Goal: Task Accomplishment & Management: Manage account settings

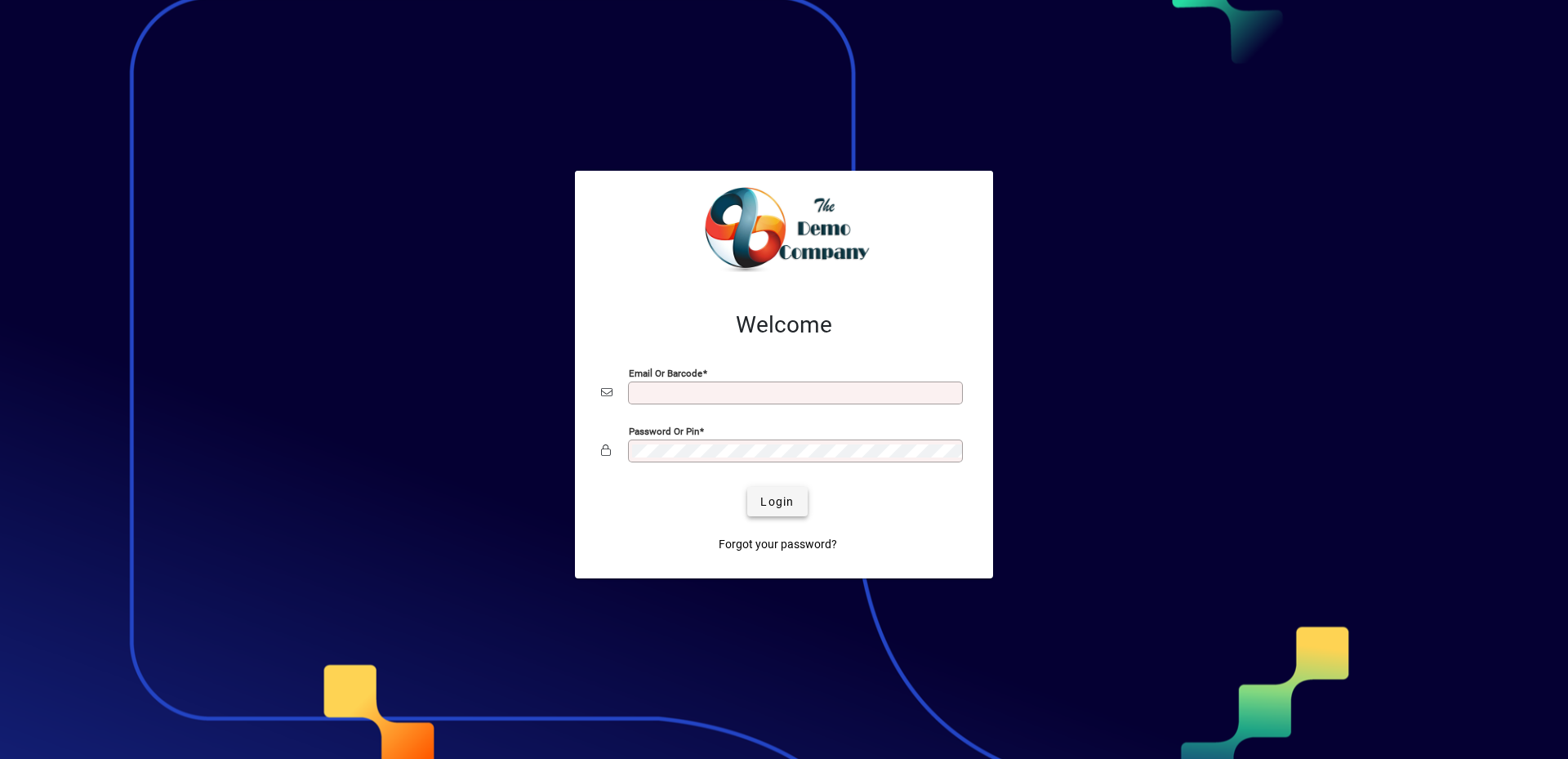
type input "**********"
click at [772, 503] on span "Login" at bounding box center [777, 502] width 34 height 17
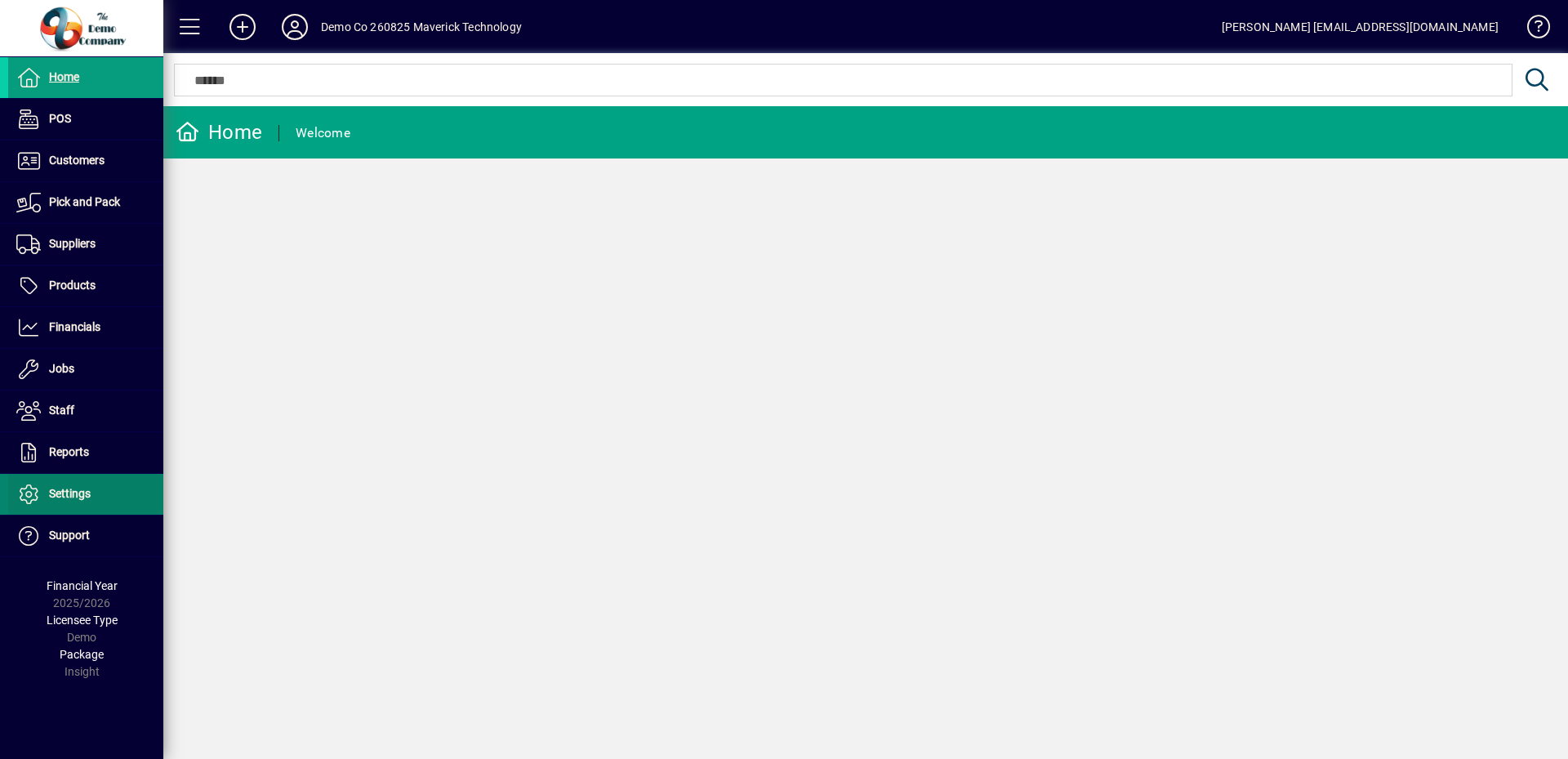
click at [92, 500] on span at bounding box center [86, 494] width 156 height 39
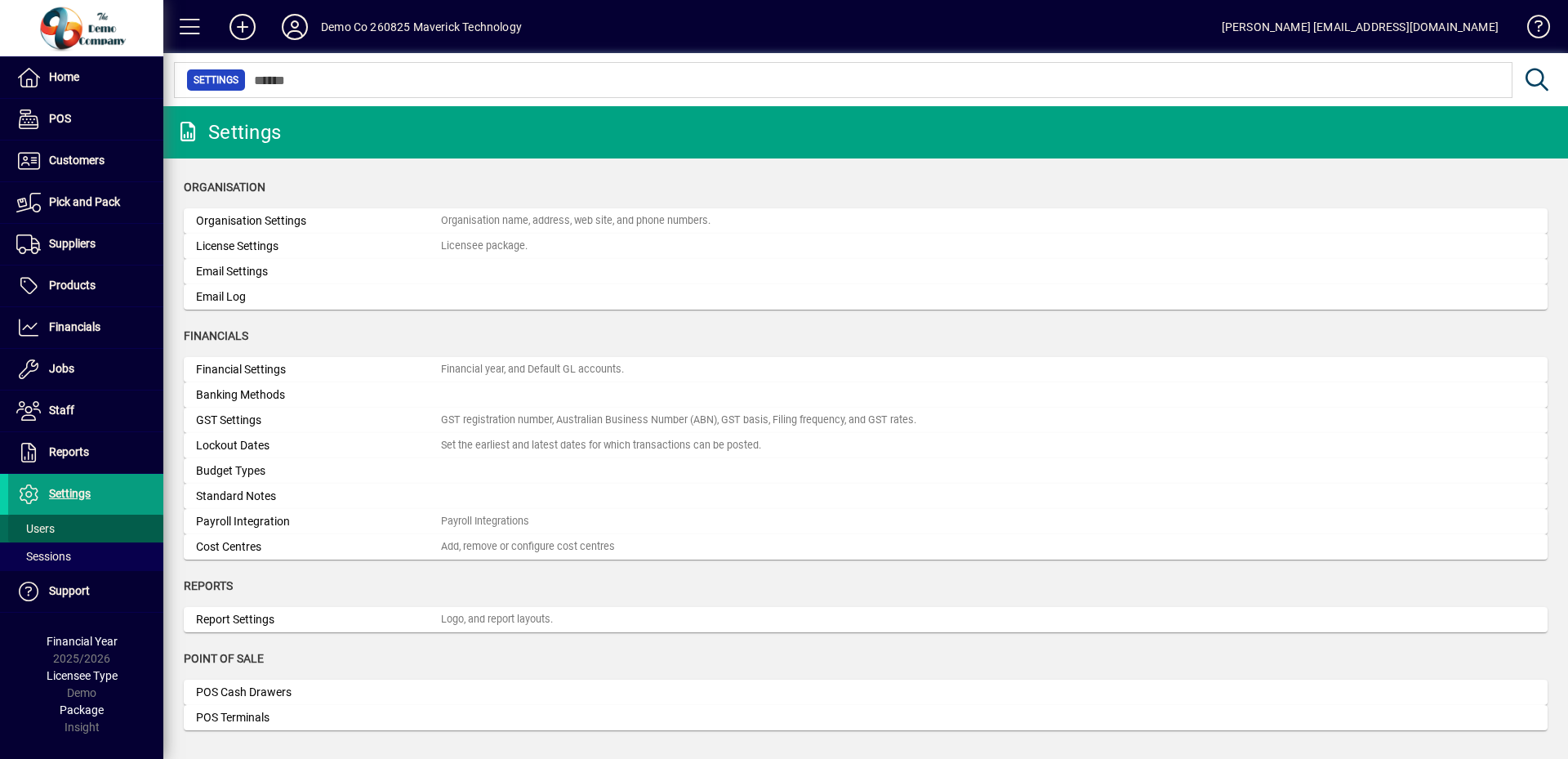
click at [59, 530] on span at bounding box center [86, 528] width 156 height 39
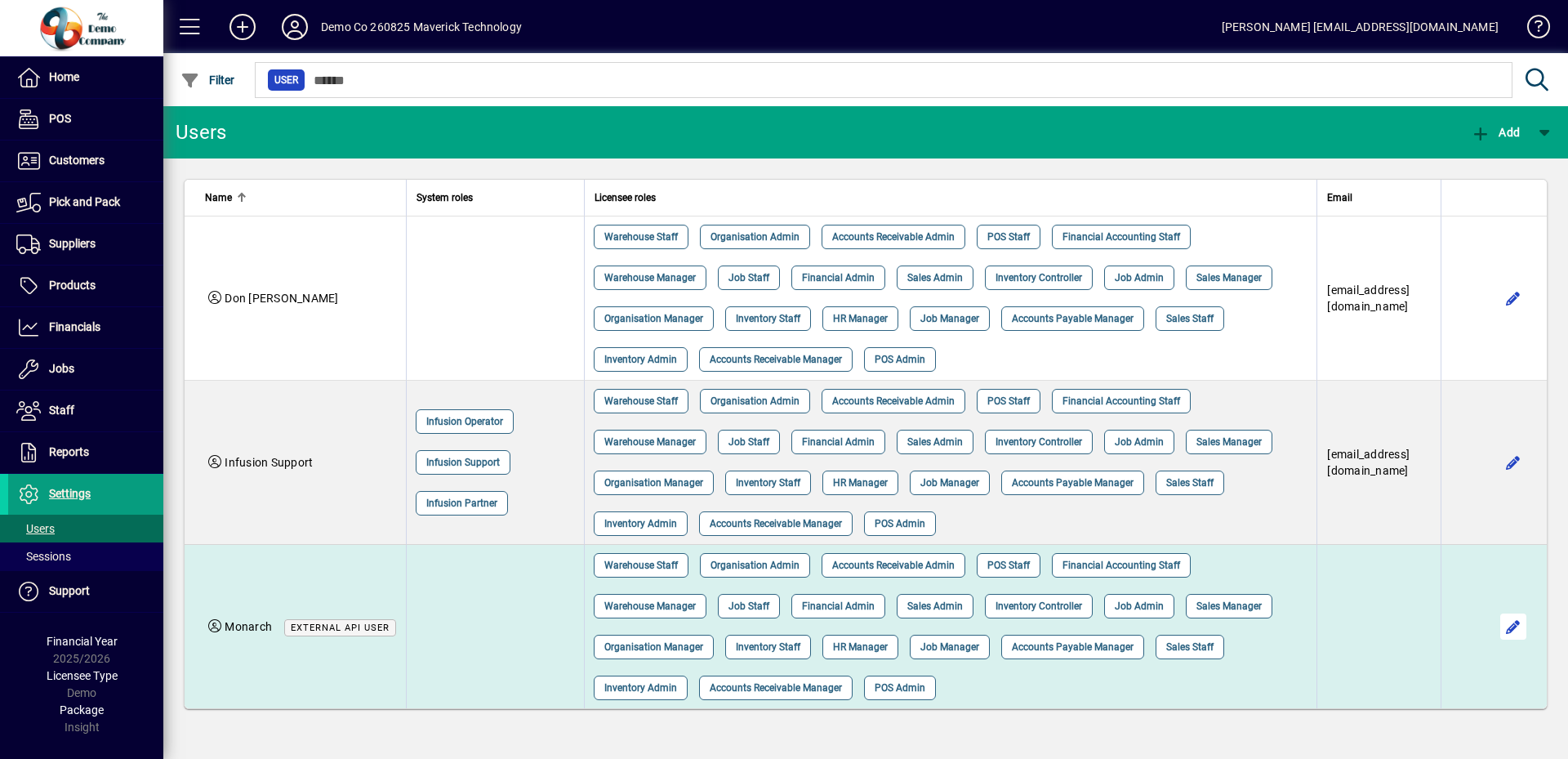
click at [1515, 625] on span "button" at bounding box center [1512, 626] width 39 height 39
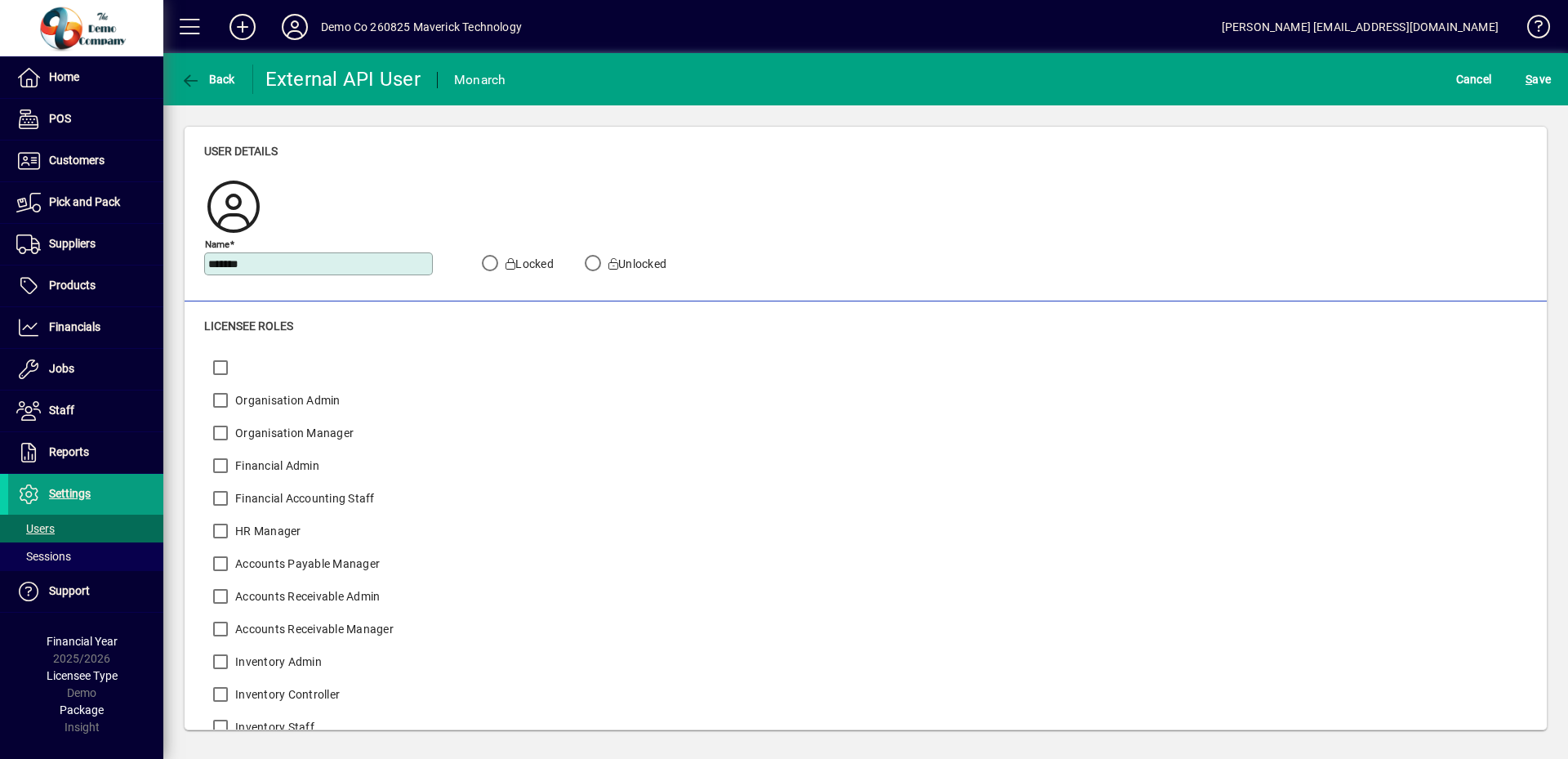
click at [527, 272] on div "Locked" at bounding box center [513, 267] width 80 height 25
click at [527, 264] on label "Locked" at bounding box center [528, 263] width 52 height 16
click at [1528, 78] on span "S" at bounding box center [1529, 80] width 7 height 13
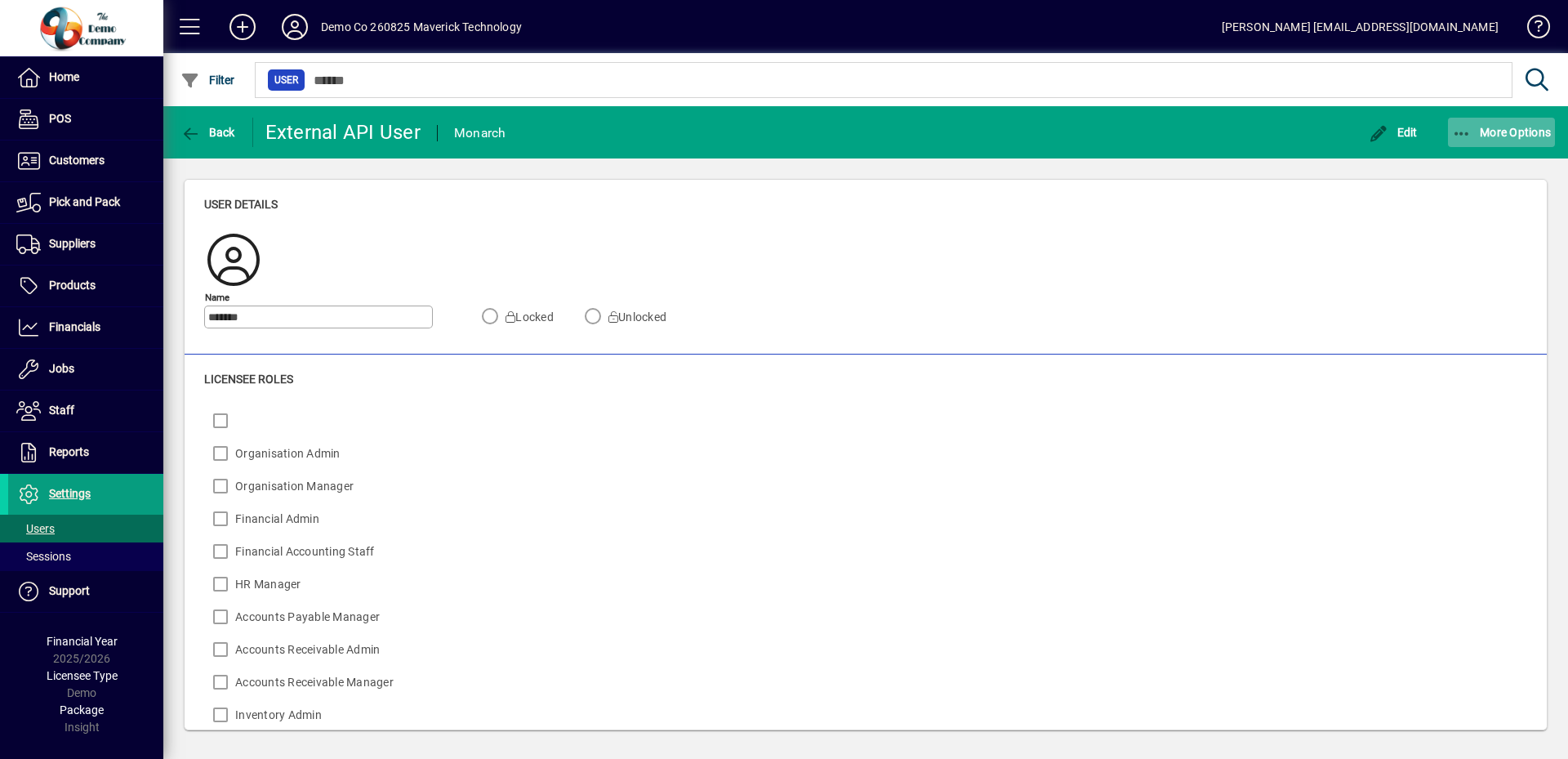
click at [1469, 140] on icon "button" at bounding box center [1461, 134] width 20 height 16
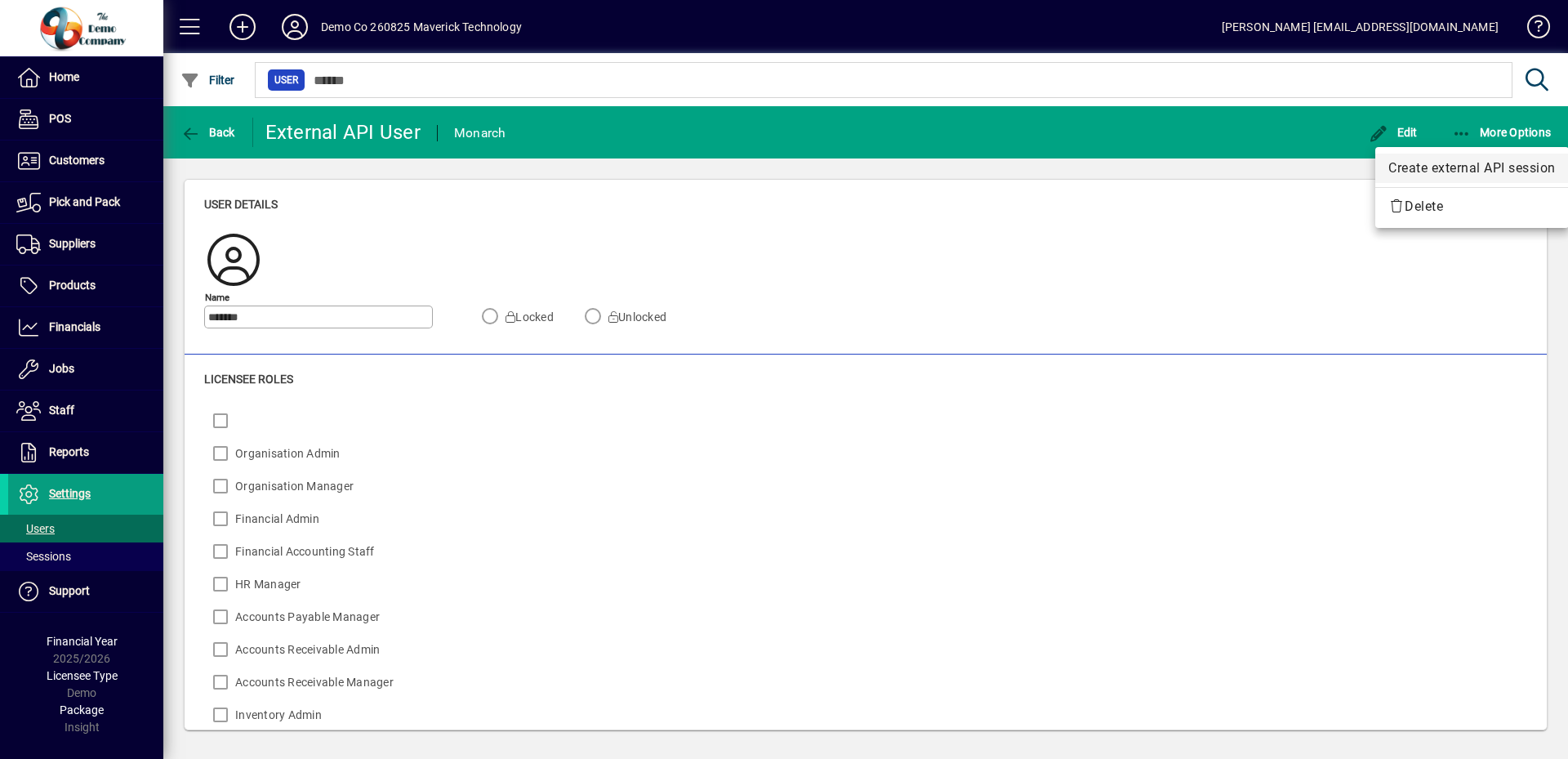
click at [1462, 170] on span "Create external API session" at bounding box center [1472, 168] width 167 height 19
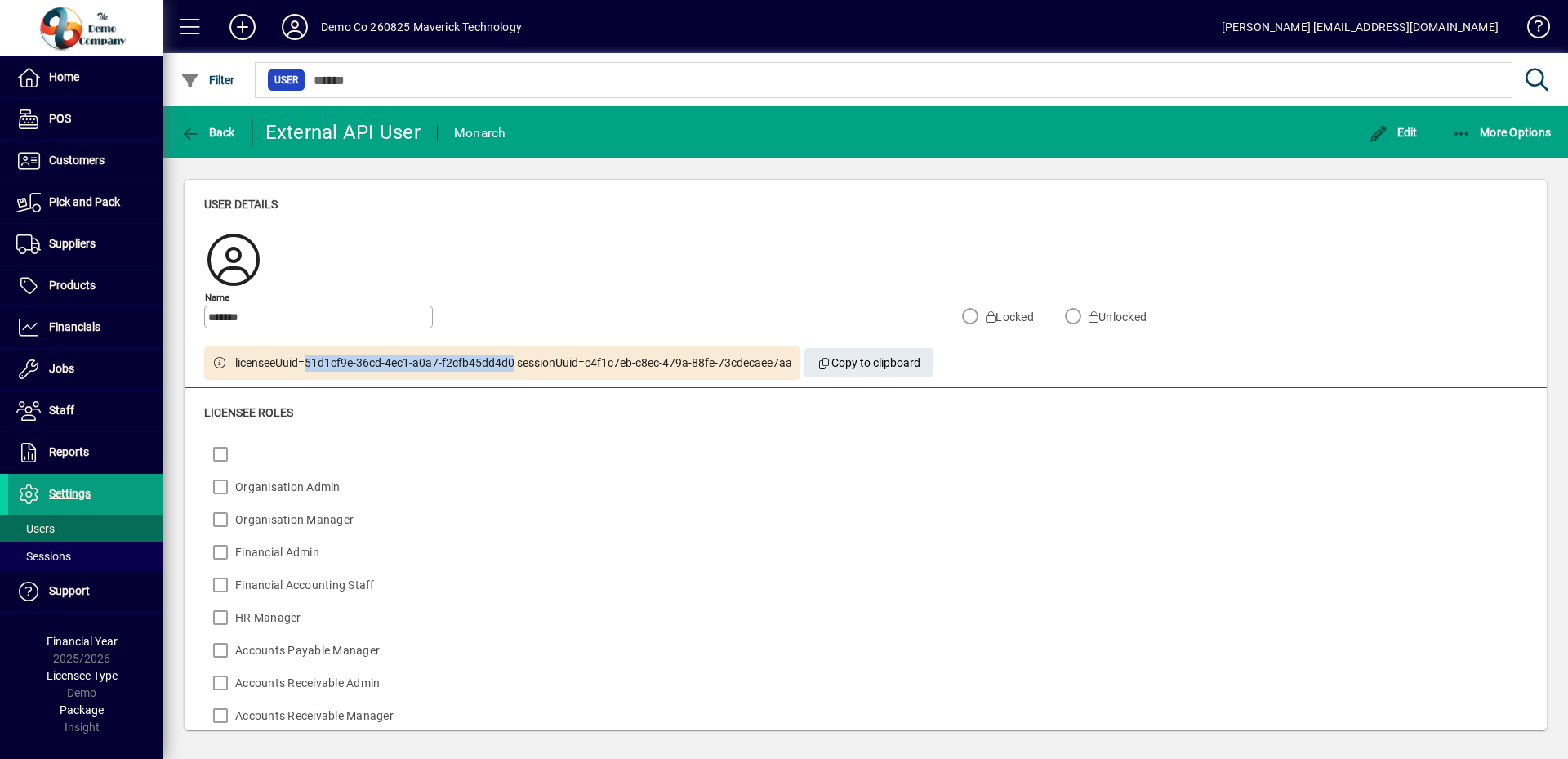
drag, startPoint x: 515, startPoint y: 363, endPoint x: 308, endPoint y: 366, distance: 207.0
click at [308, 366] on span "licenseeUuid=51d1cf9e-36cd-4ec1-a0a7-f2cfb45dd4d0 sessionUuid=c4f1c7eb-c8ec-479…" at bounding box center [514, 363] width 557 height 17
copy span "51d1cf9e-36cd-4ec1-a0a7-f2cfb45dd4d0"
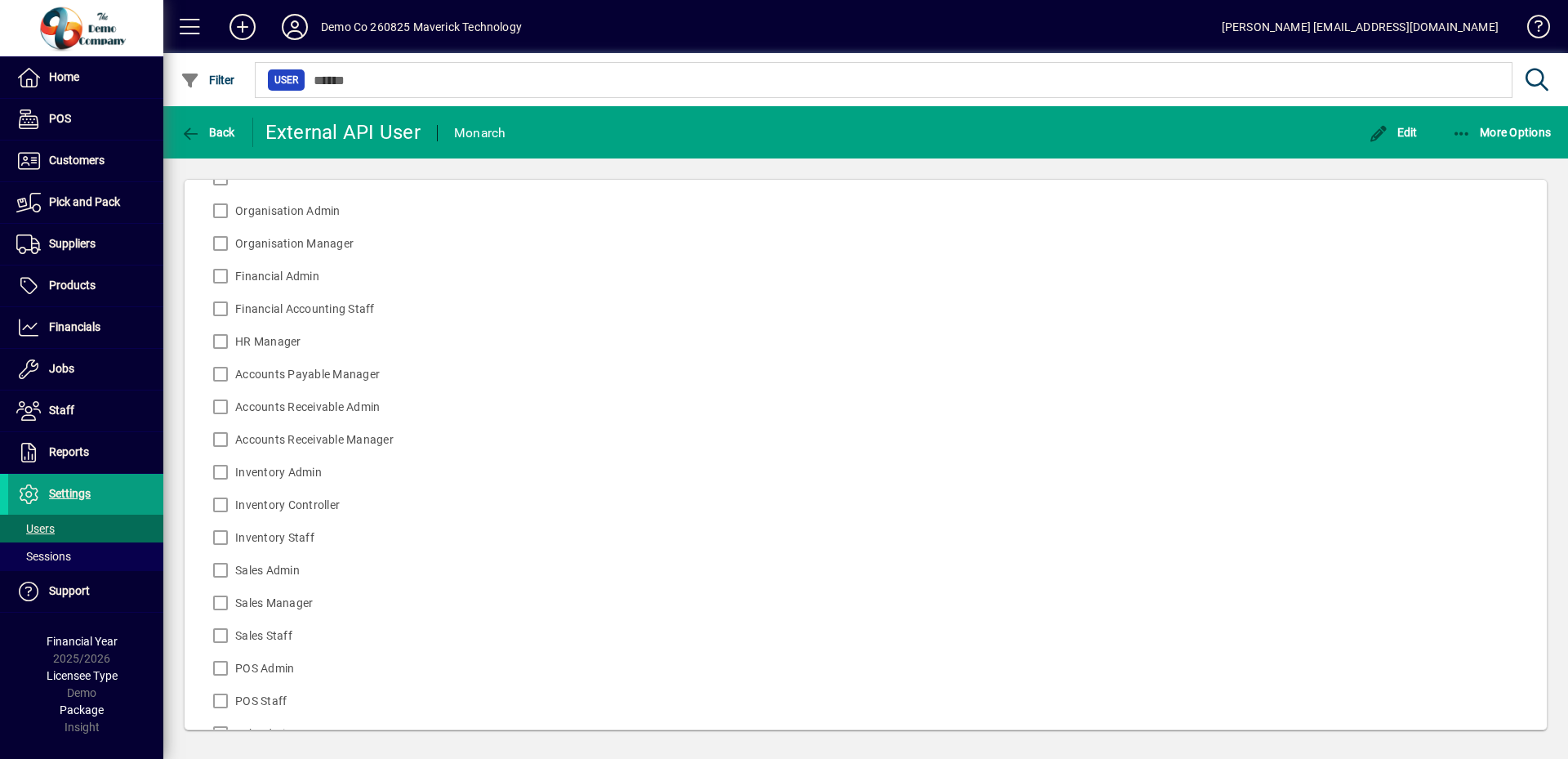
scroll to position [190, 0]
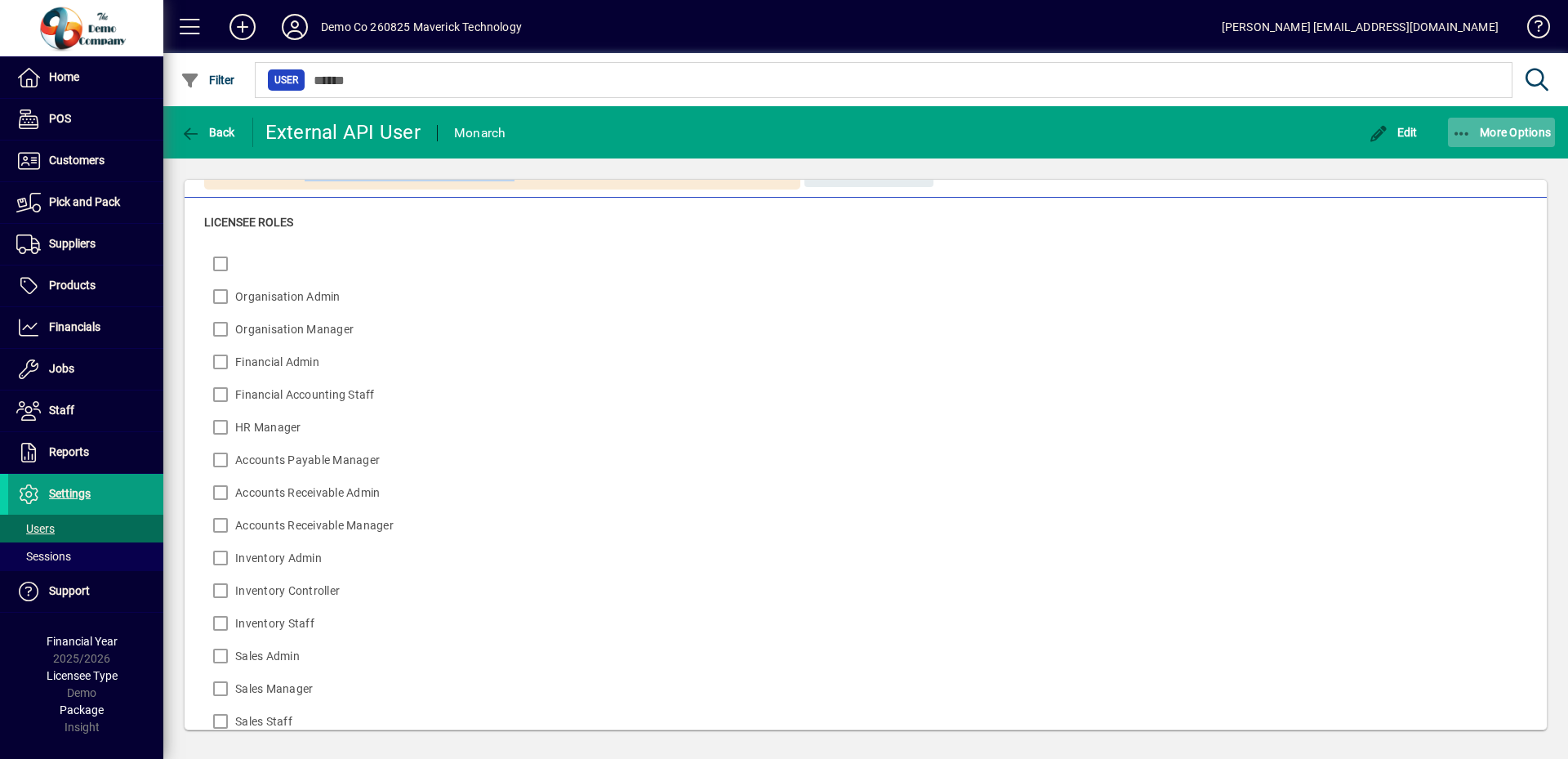
click at [1467, 119] on span "button" at bounding box center [1502, 132] width 108 height 39
click at [1400, 129] on div at bounding box center [784, 380] width 1568 height 759
click at [1401, 124] on span "button" at bounding box center [1393, 132] width 58 height 39
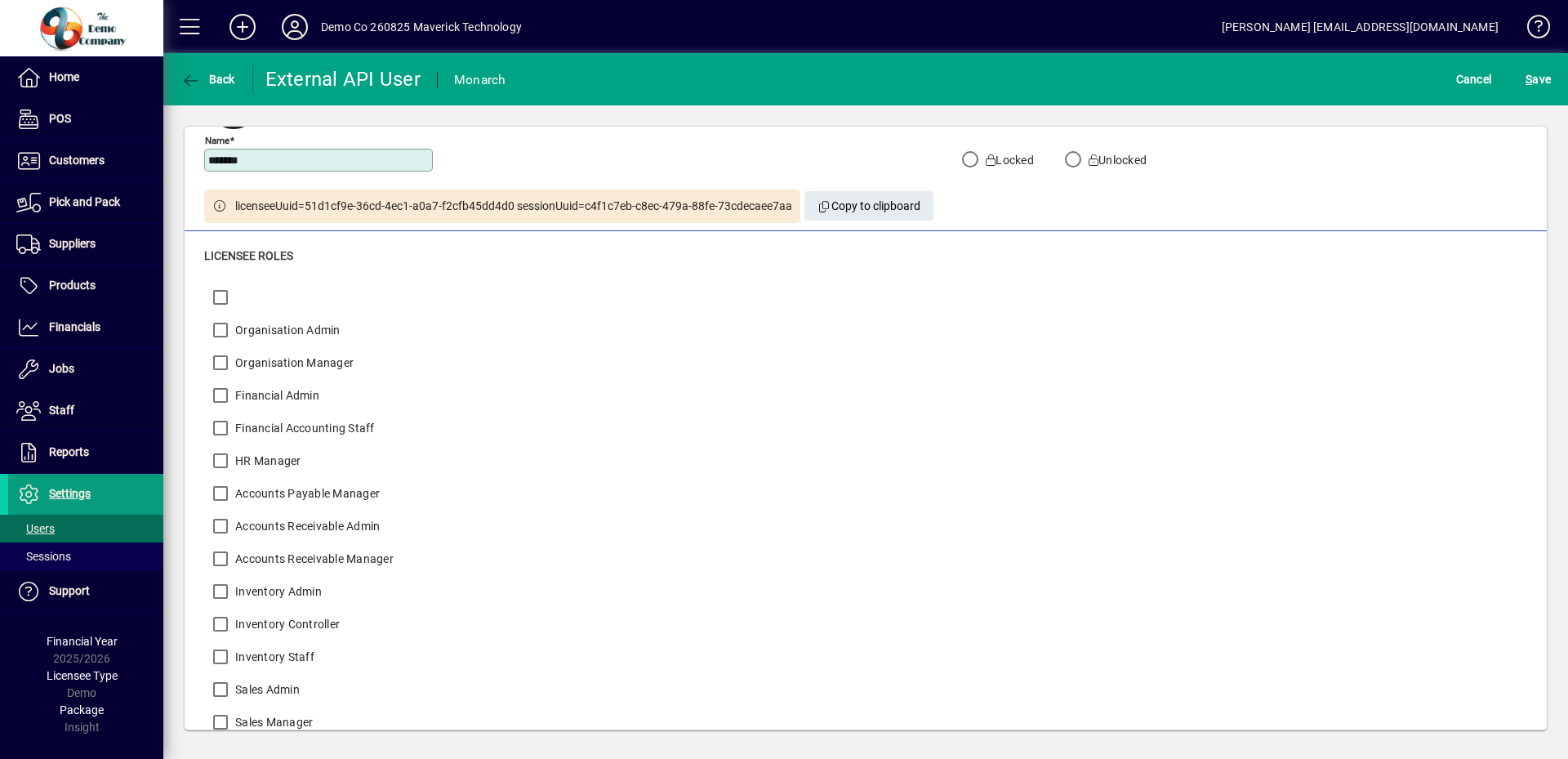
scroll to position [0, 0]
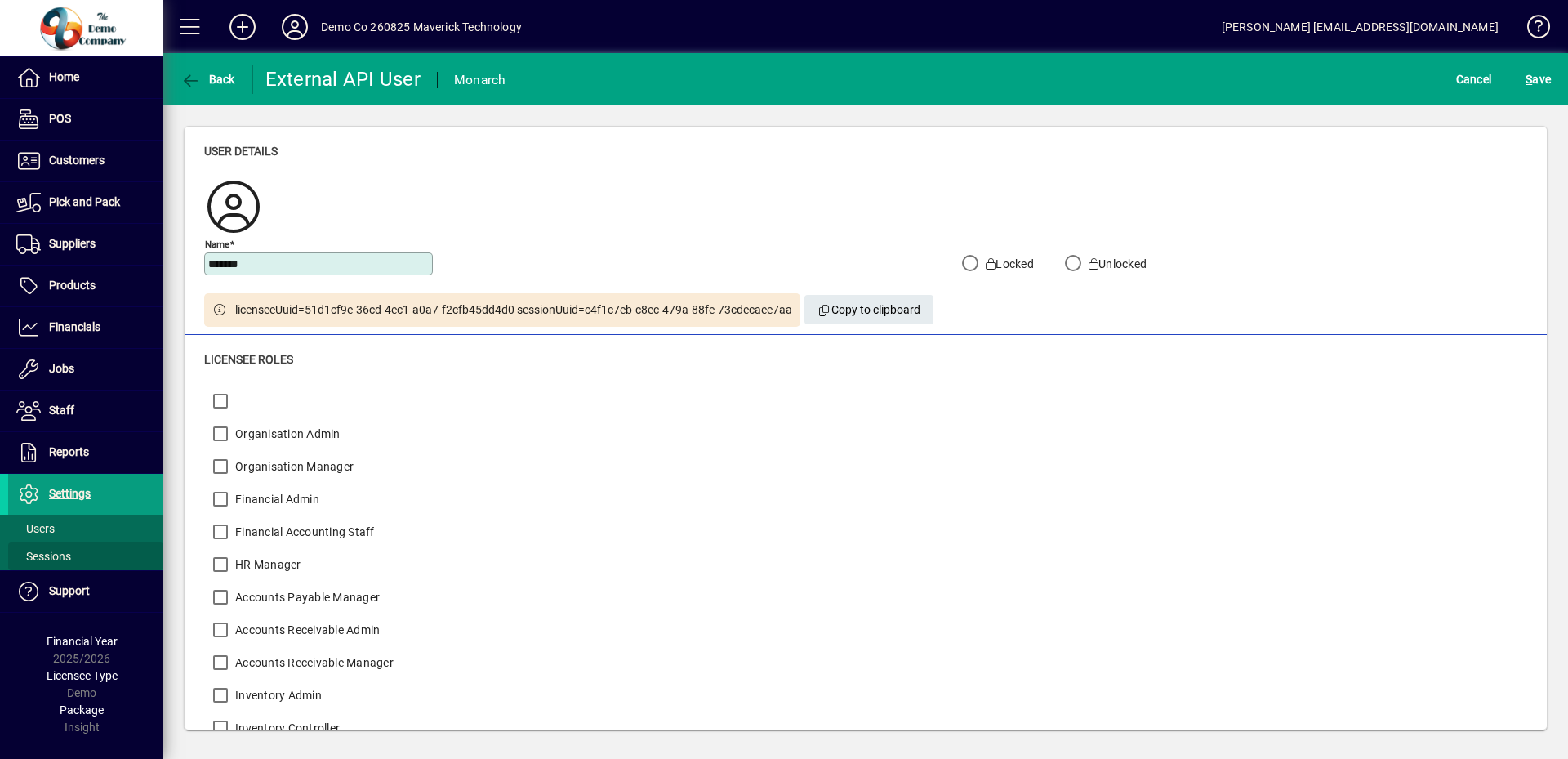
click at [67, 553] on span "Sessions" at bounding box center [43, 556] width 55 height 13
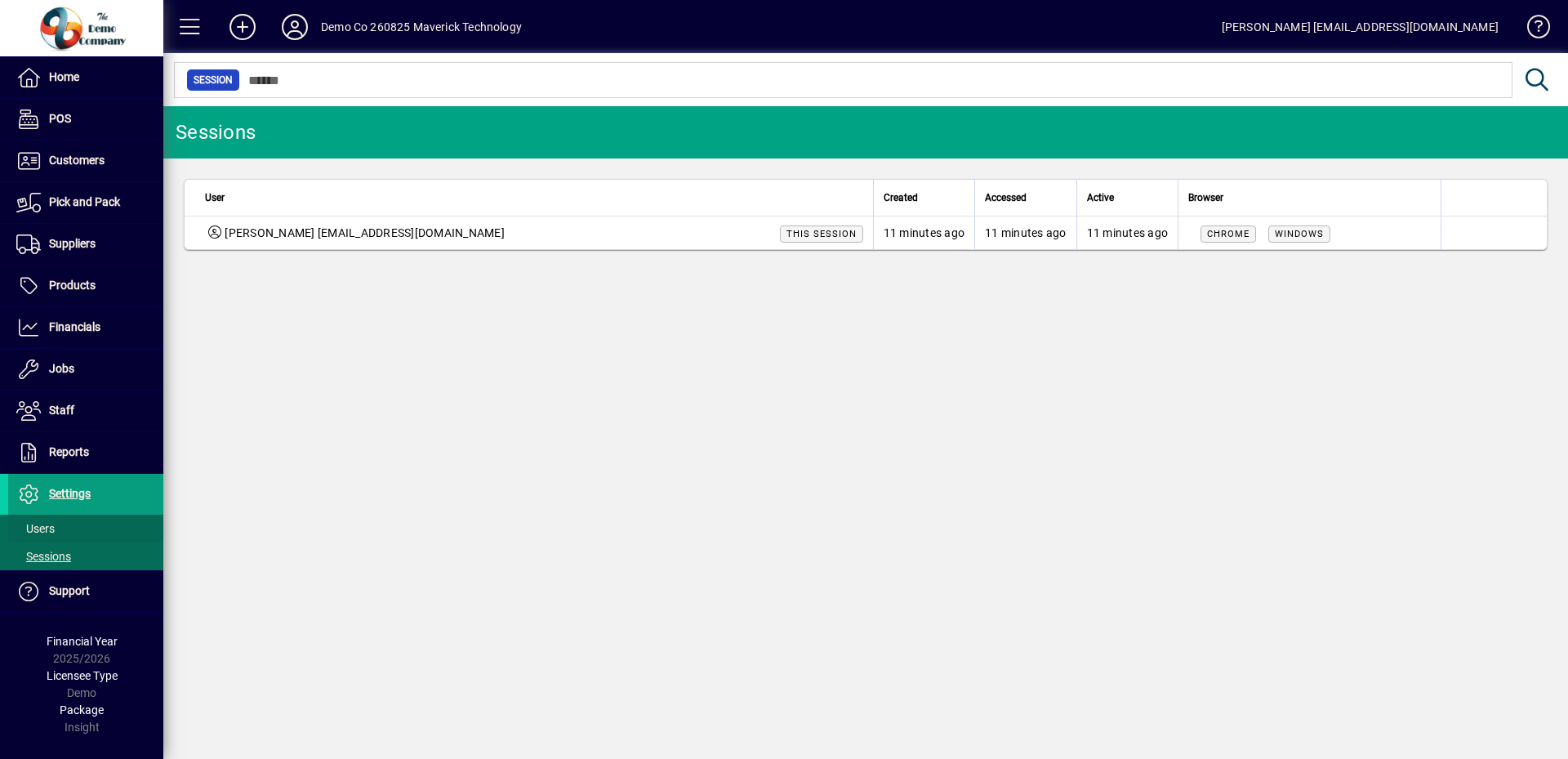
click at [52, 526] on span "Users" at bounding box center [36, 528] width 38 height 13
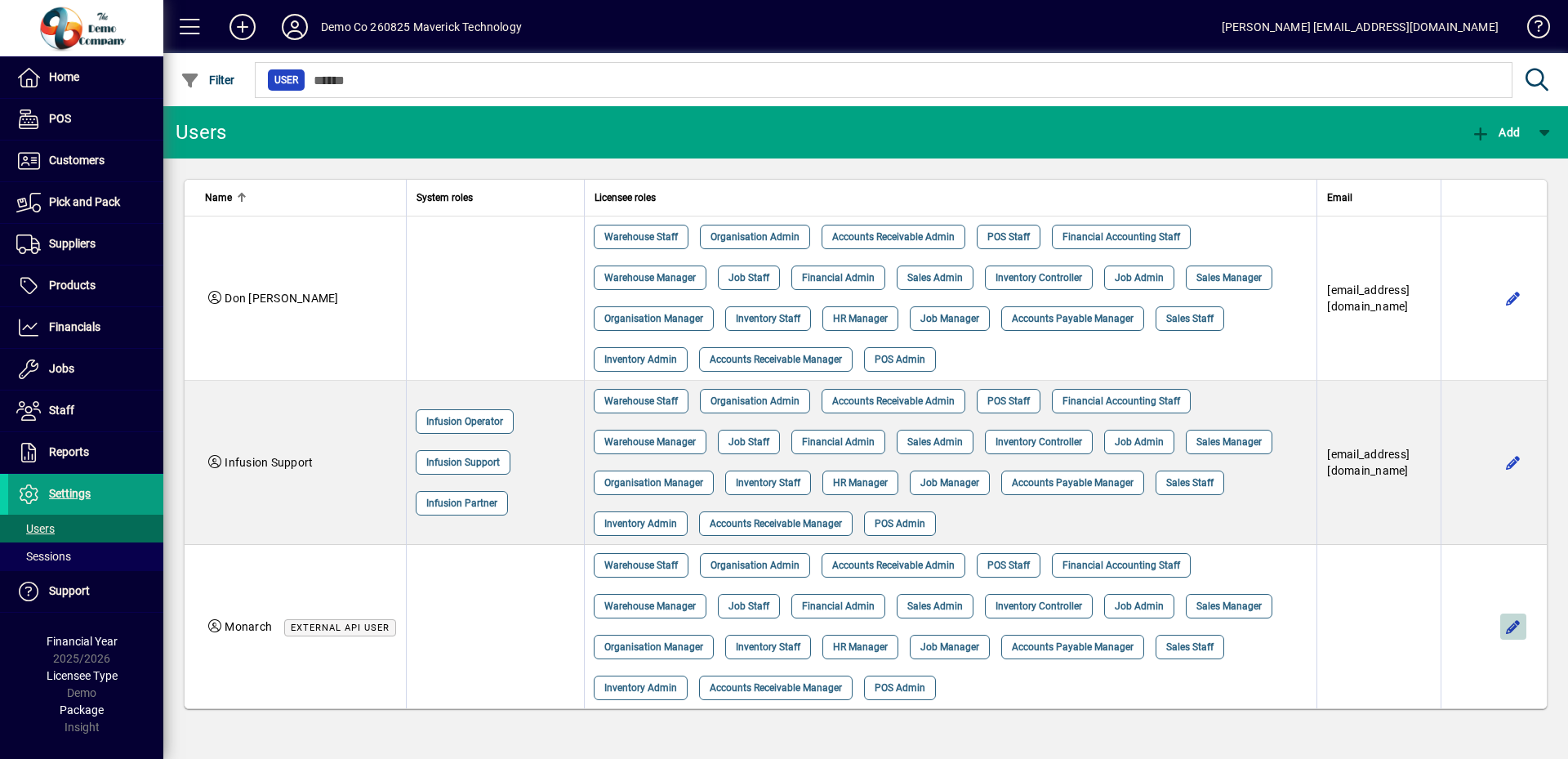
drag, startPoint x: 1509, startPoint y: 623, endPoint x: 1472, endPoint y: 607, distance: 40.3
click at [1509, 623] on span "button" at bounding box center [1512, 626] width 39 height 39
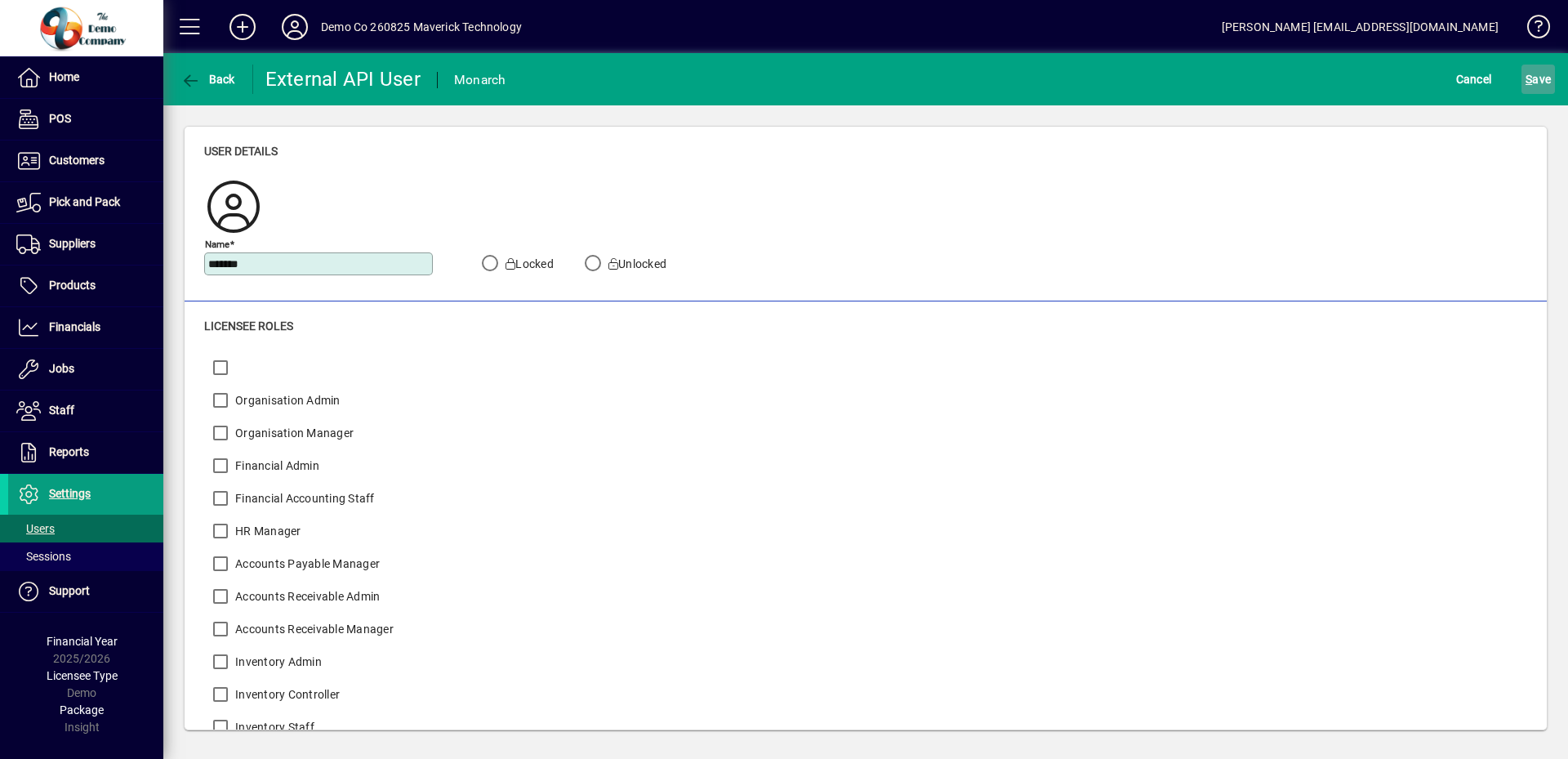
click at [1532, 82] on span "S" at bounding box center [1529, 80] width 7 height 13
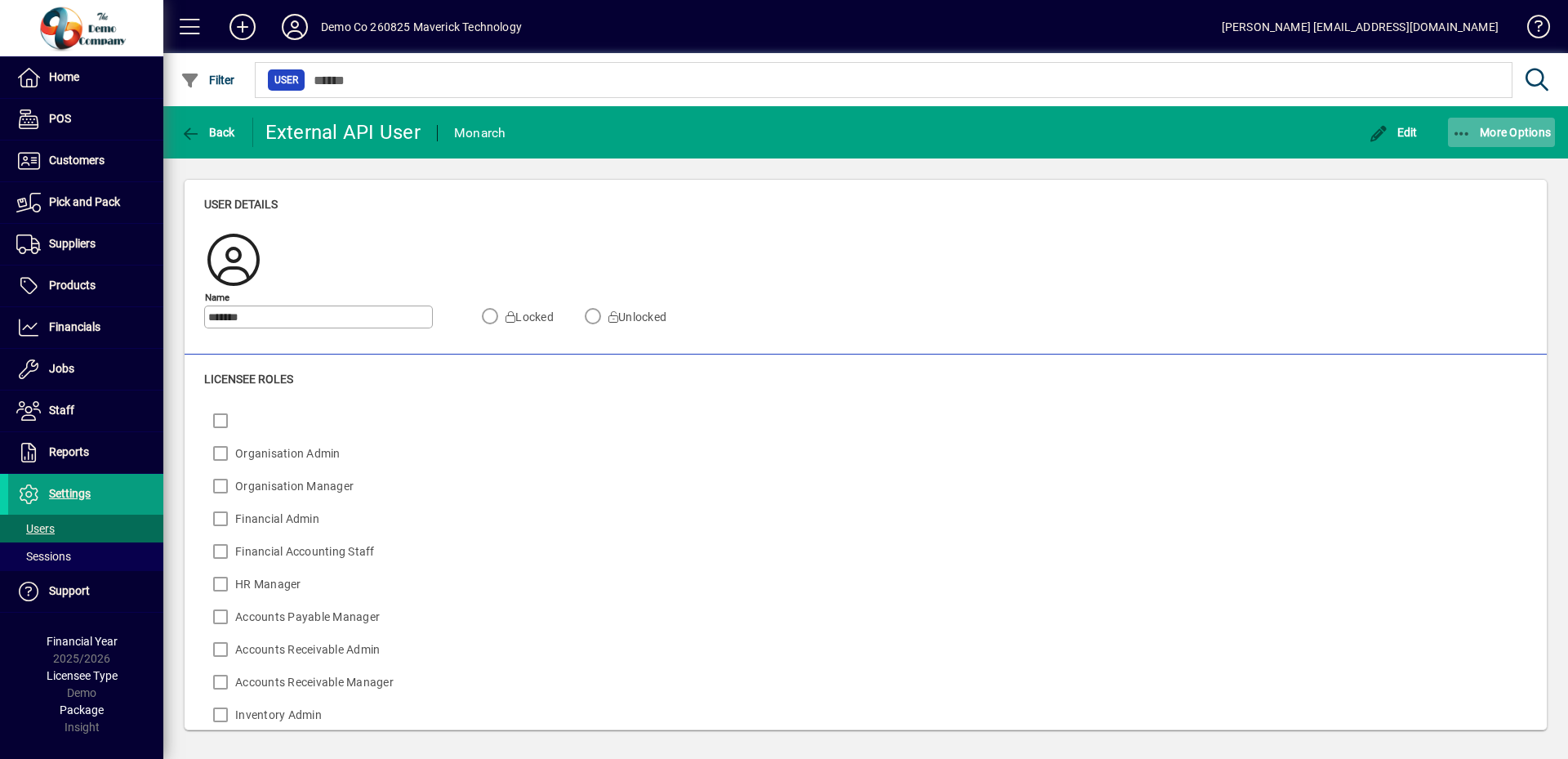
click at [1492, 143] on span "button" at bounding box center [1502, 132] width 108 height 39
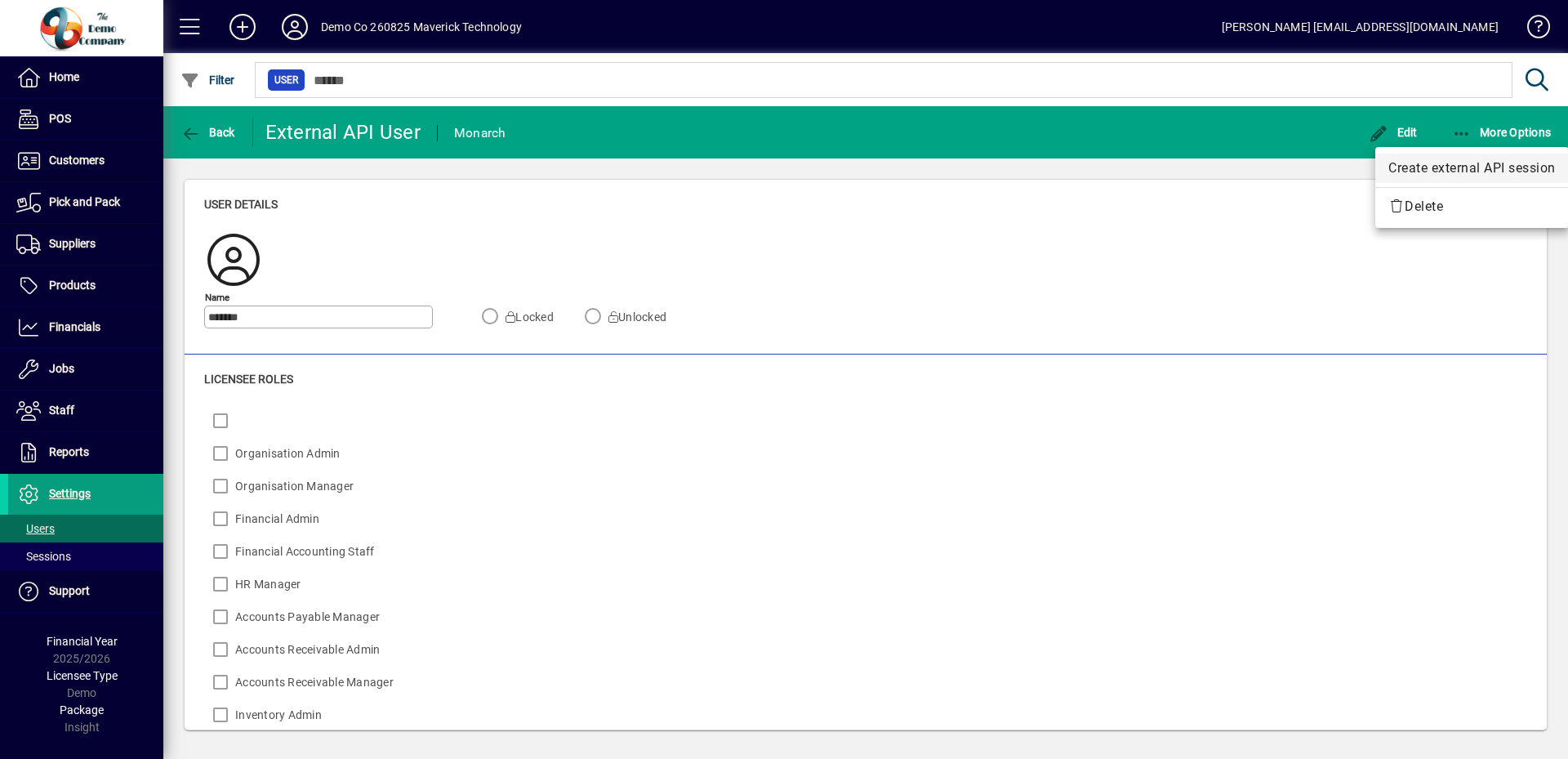
click at [1467, 170] on span "Create external API session" at bounding box center [1472, 168] width 167 height 19
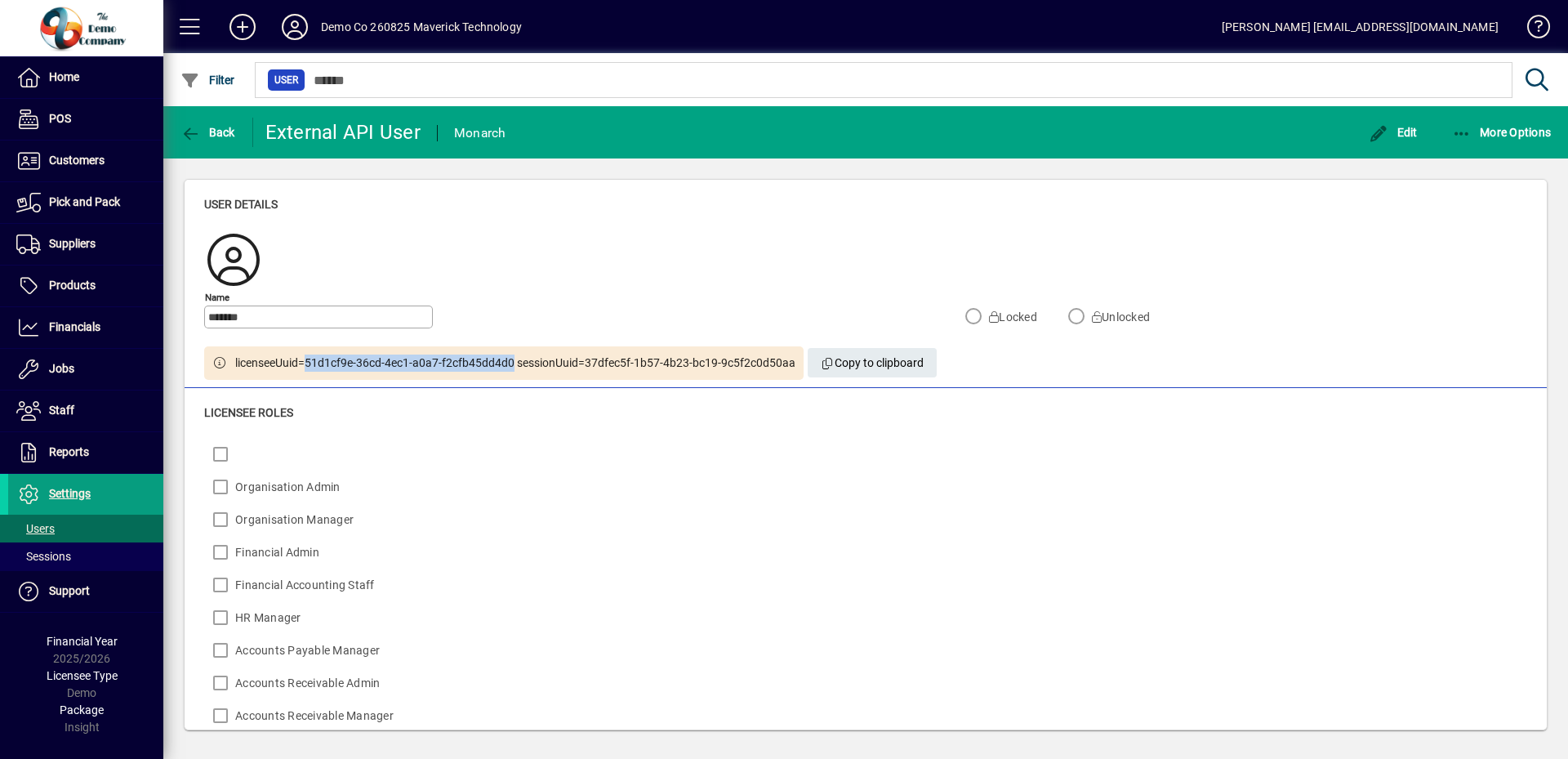
drag, startPoint x: 513, startPoint y: 363, endPoint x: 307, endPoint y: 369, distance: 206.1
click at [307, 369] on span "licenseeUuid=51d1cf9e-36cd-4ec1-a0a7-f2cfb45dd4d0 sessionUuid=37dfec5f-1b57-4b2…" at bounding box center [515, 363] width 560 height 17
copy span "51d1cf9e-36cd-4ec1-a0a7-f2cfb45dd4d0"
click at [730, 365] on span "licenseeUuid=51d1cf9e-36cd-4ec1-a0a7-f2cfb45dd4d0 sessionUuid=37dfec5f-1b57-4b2…" at bounding box center [515, 363] width 560 height 17
drag, startPoint x: 790, startPoint y: 363, endPoint x: 587, endPoint y: 361, distance: 203.0
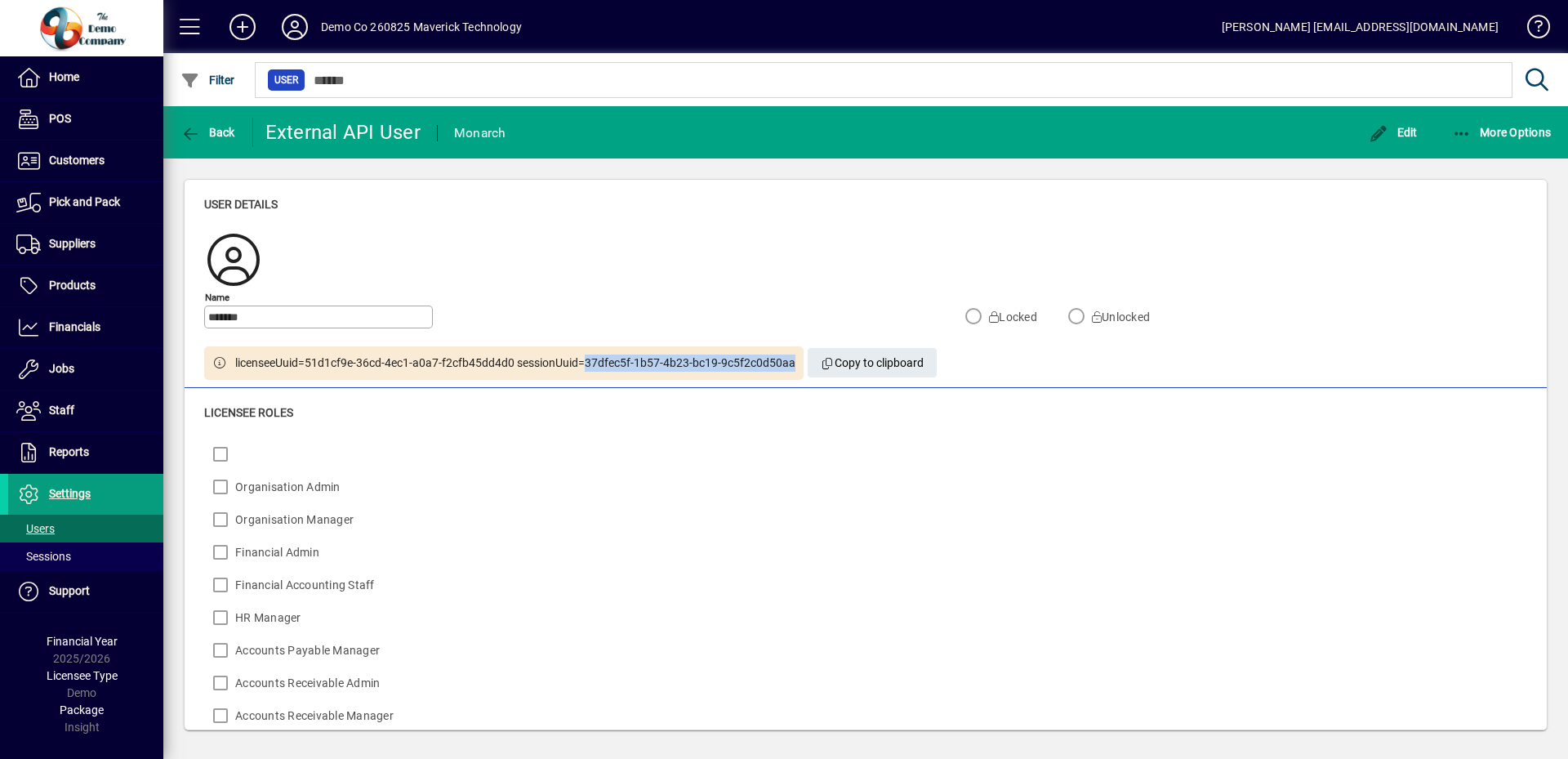
click at [587, 361] on span "licenseeUuid=51d1cf9e-36cd-4ec1-a0a7-f2cfb45dd4d0 sessionUuid=37dfec5f-1b57-4b2…" at bounding box center [515, 363] width 560 height 17
copy span "37dfec5f-1b57-4b23-bc19-9c5f2c0d50aa"
